Goal: Find specific page/section: Find specific page/section

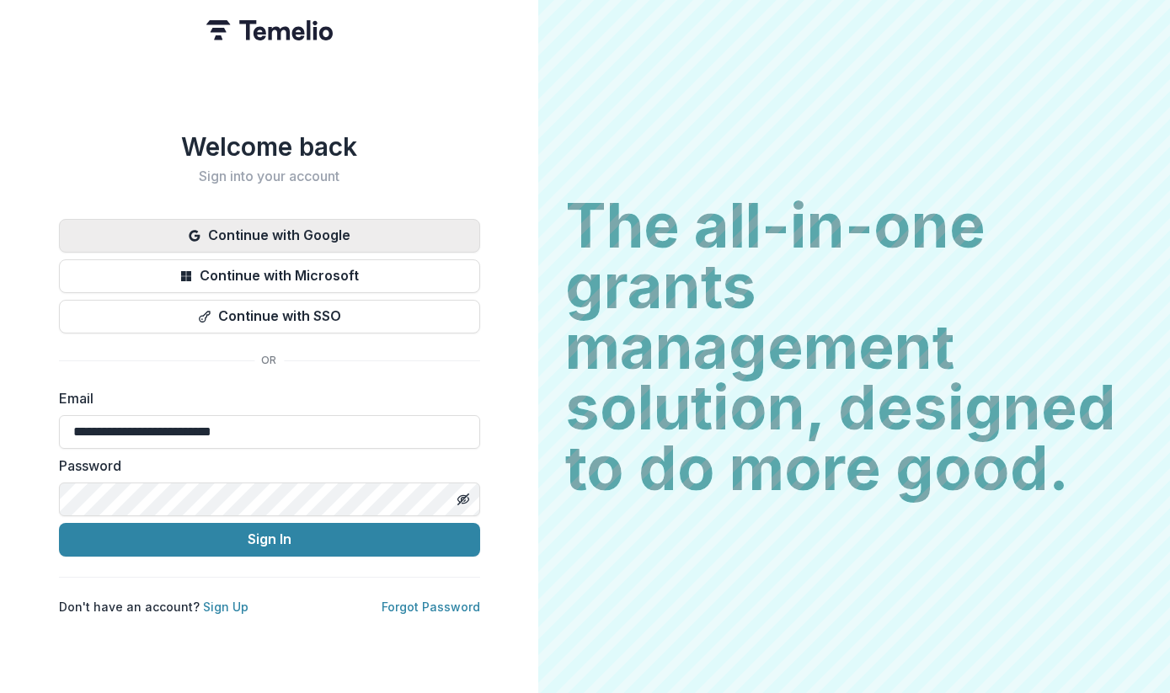
click at [355, 237] on button "Continue with Google" at bounding box center [269, 236] width 421 height 34
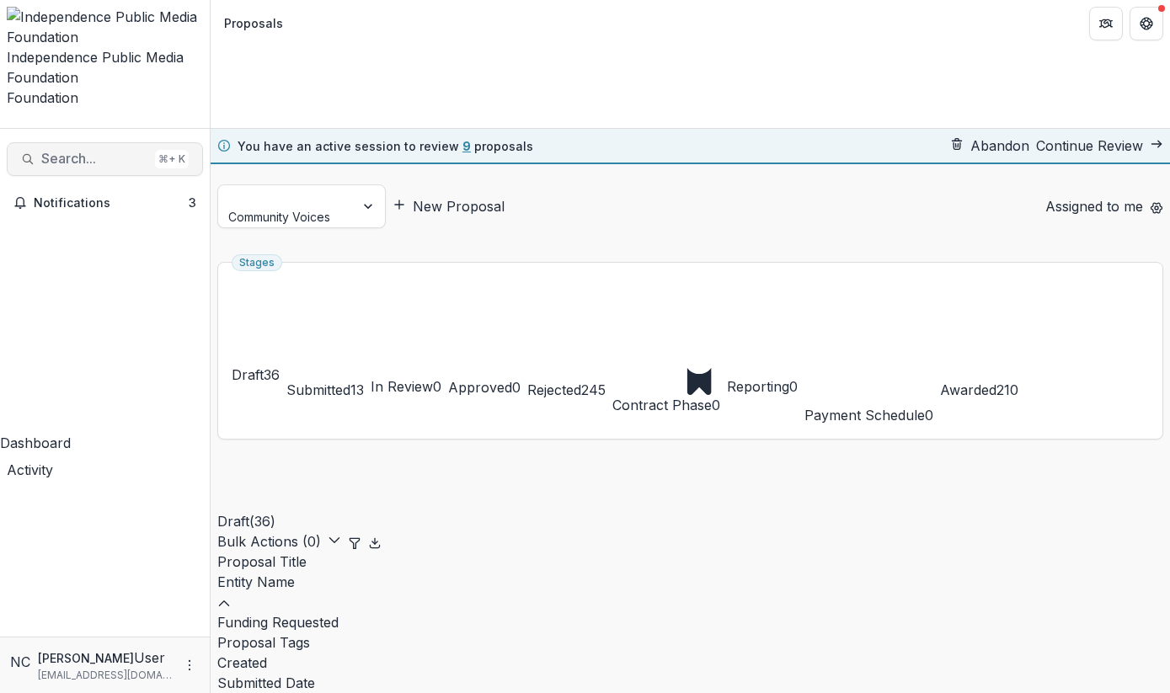
click at [76, 151] on span "Search..." at bounding box center [94, 159] width 107 height 16
type input "*"
type input "******"
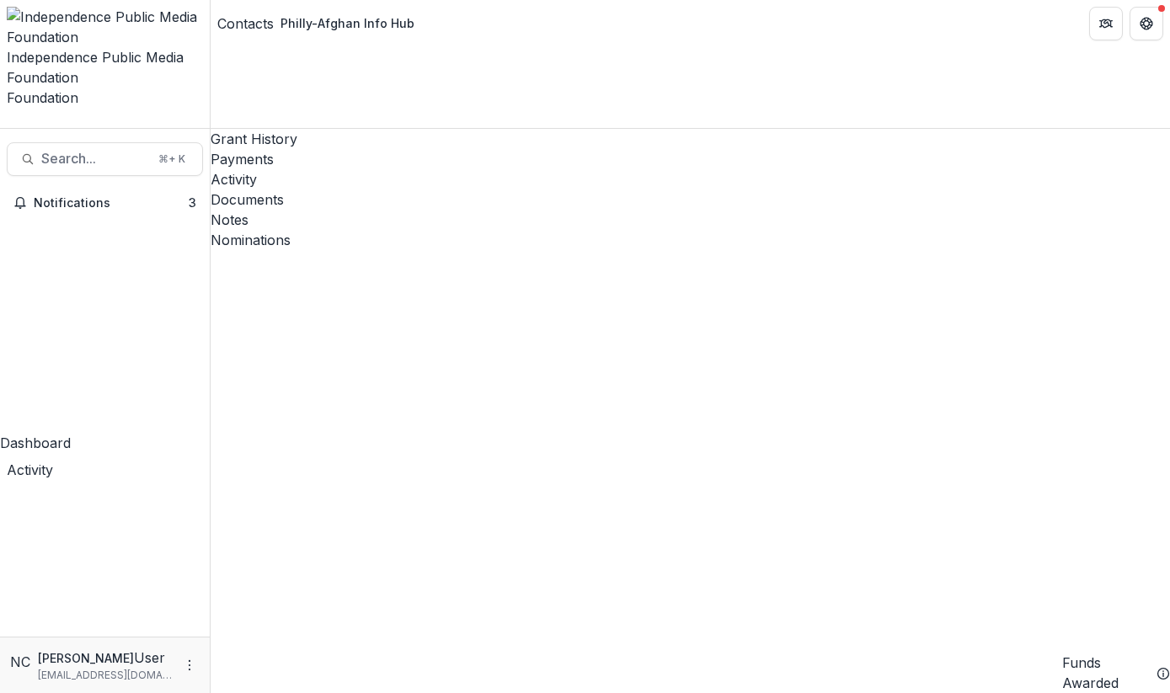
scroll to position [0, 40]
click at [57, 433] on div "Dashboard" at bounding box center [105, 443] width 210 height 20
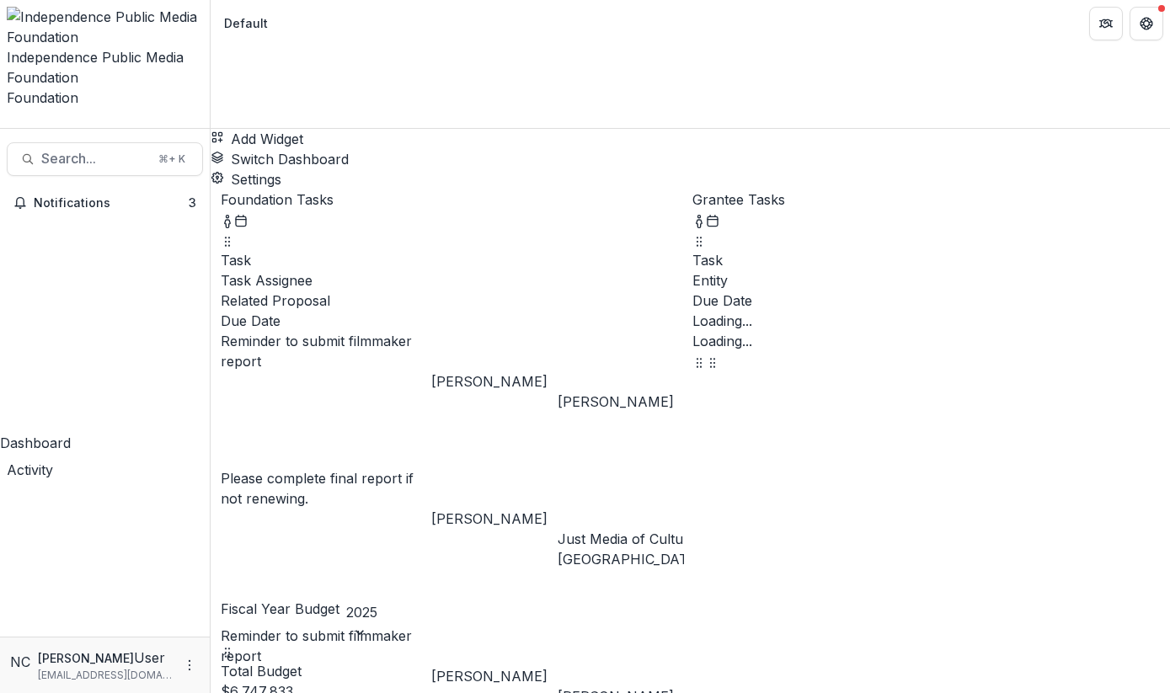
click at [349, 149] on button "Switch Dashboard" at bounding box center [280, 159] width 138 height 20
click at [523, 43] on header "Default" at bounding box center [691, 23] width 960 height 46
click at [72, 196] on span "Notifications" at bounding box center [111, 203] width 155 height 14
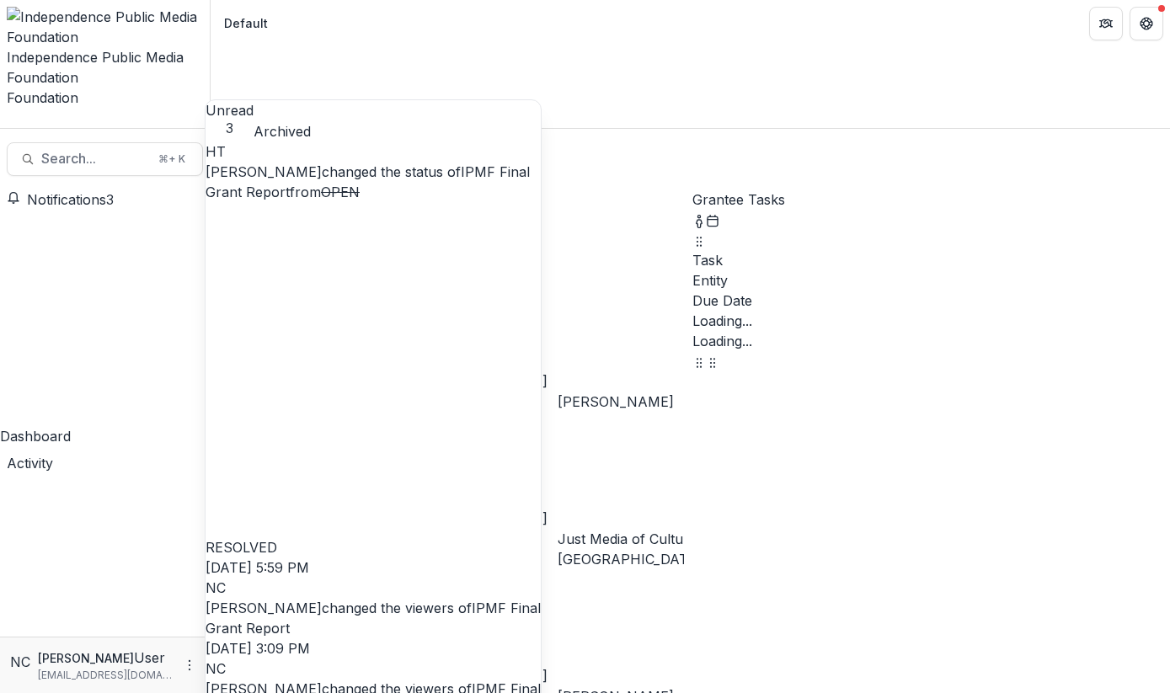
click at [72, 191] on span "Notifications" at bounding box center [66, 199] width 79 height 17
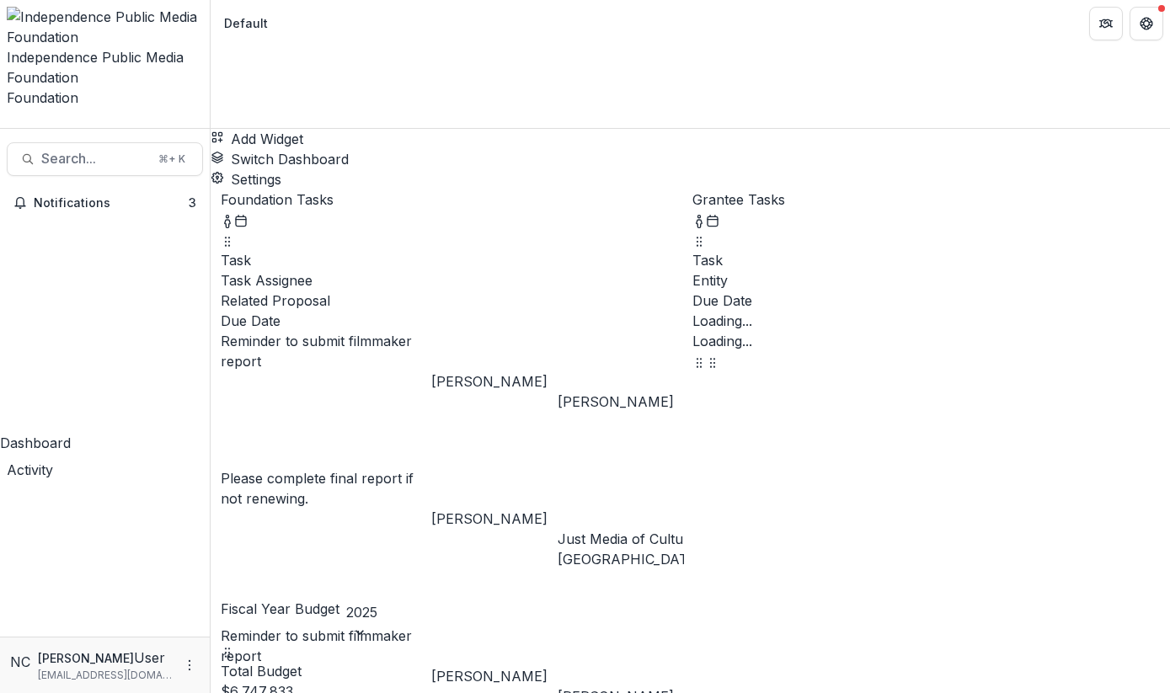
scroll to position [30, 0]
click at [1140, 25] on icon "Get Help" at bounding box center [1146, 23] width 13 height 13
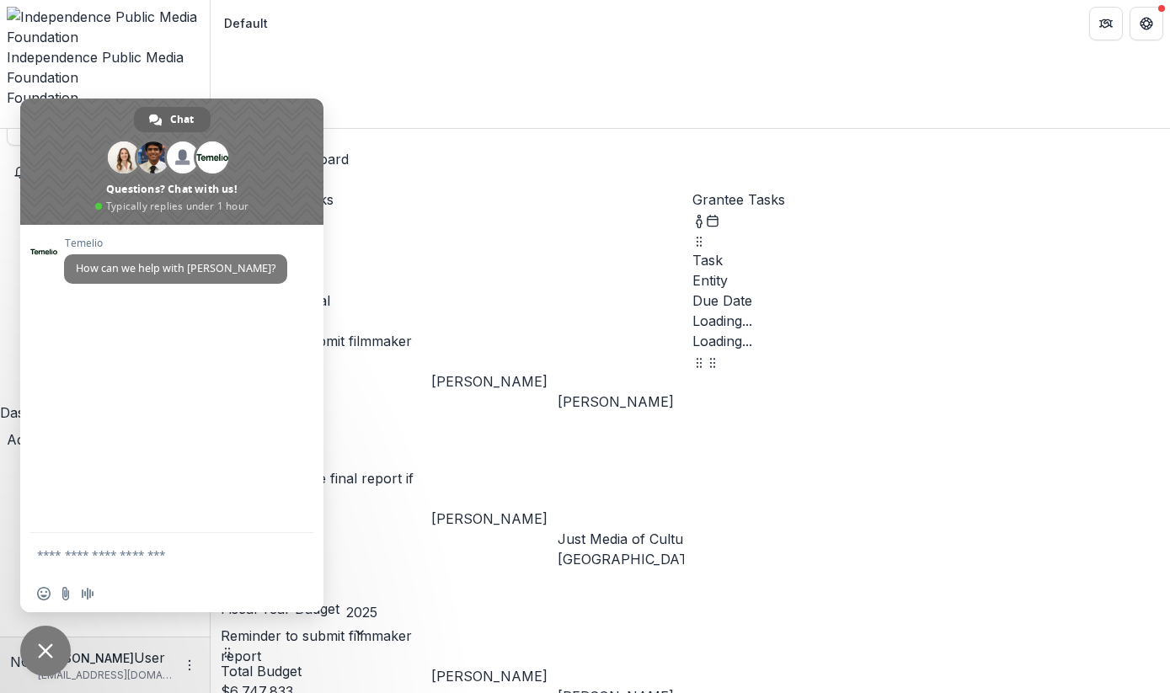
click at [613, 129] on div "Add Widget Switch Dashboard Default New Dashboard Settings" at bounding box center [691, 159] width 960 height 61
click at [548, 129] on div "Add Widget Switch Dashboard Default New Dashboard Settings" at bounding box center [691, 159] width 960 height 61
click at [64, 110] on span at bounding box center [171, 162] width 303 height 126
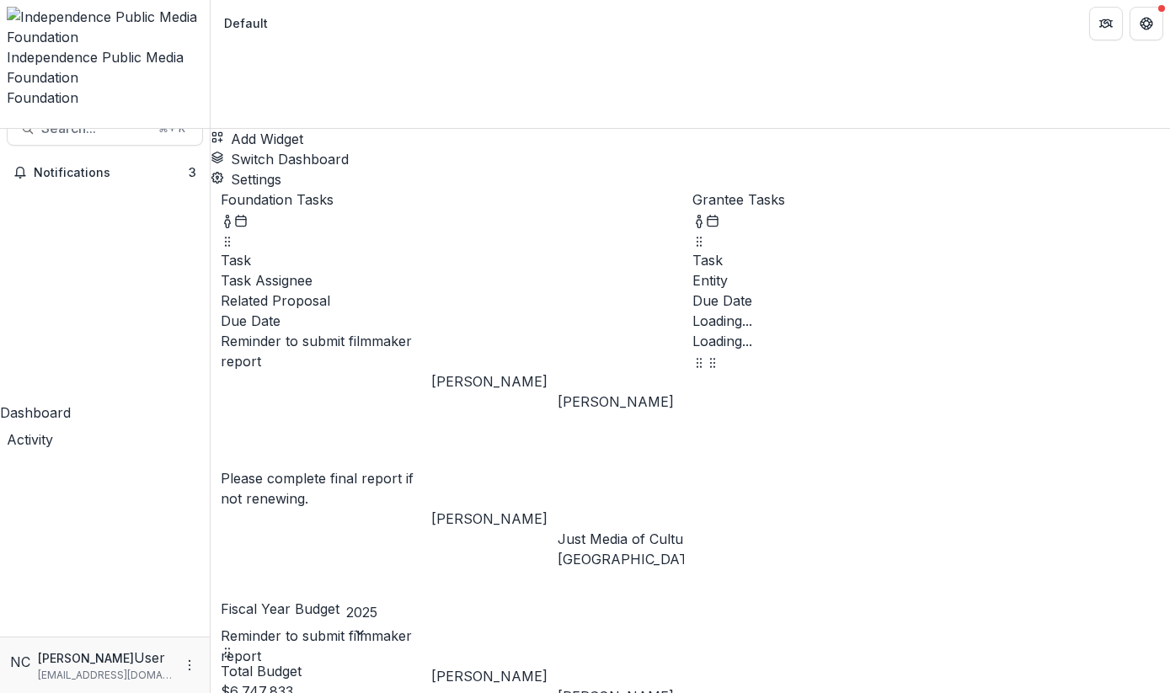
scroll to position [0, 0]
click at [107, 47] on div "Independence Public Media Foundation" at bounding box center [105, 67] width 196 height 40
click at [244, 19] on div "Default" at bounding box center [246, 23] width 44 height 18
click at [72, 151] on span "Search..." at bounding box center [94, 159] width 107 height 16
type input "**********"
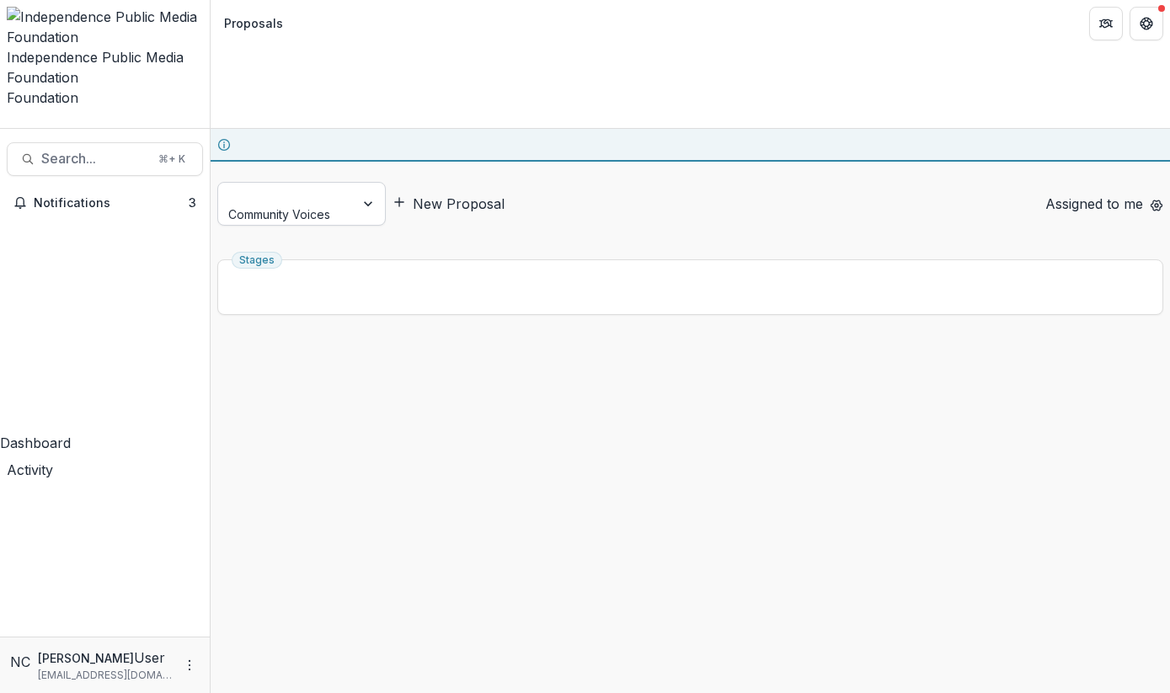
click at [356, 183] on div at bounding box center [370, 204] width 30 height 42
